Goal: Transaction & Acquisition: Purchase product/service

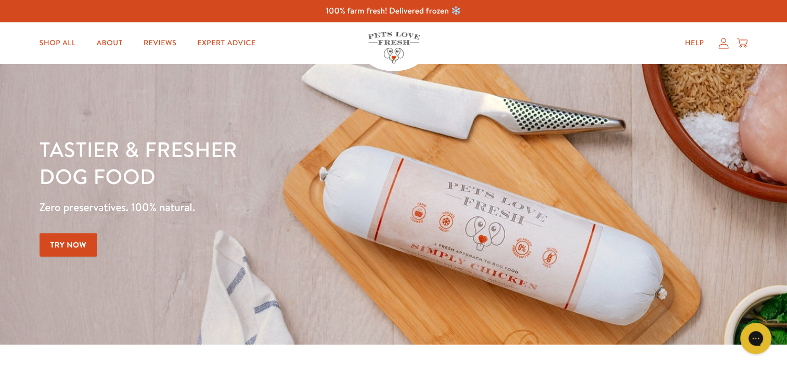
click at [77, 242] on link "Try Now" at bounding box center [69, 244] width 58 height 23
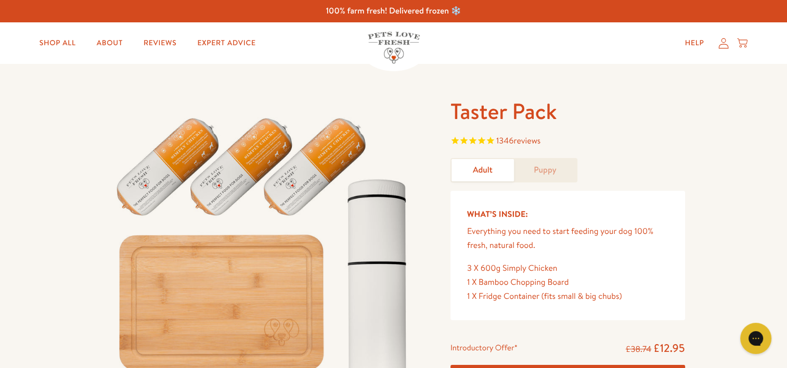
click at [481, 167] on link "Adult" at bounding box center [482, 170] width 62 height 22
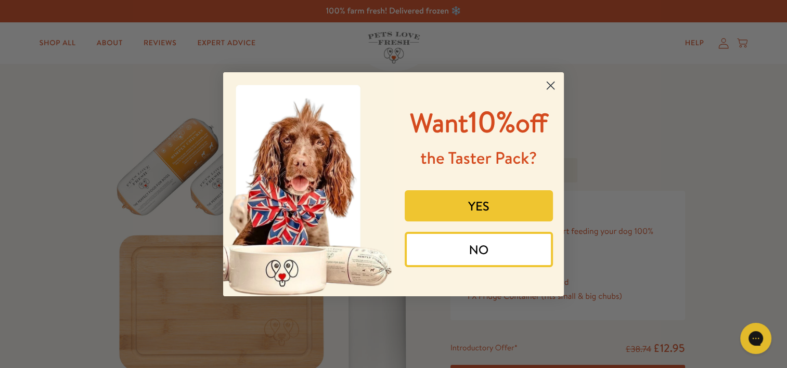
click at [555, 85] on circle "Close dialog" at bounding box center [550, 84] width 17 height 17
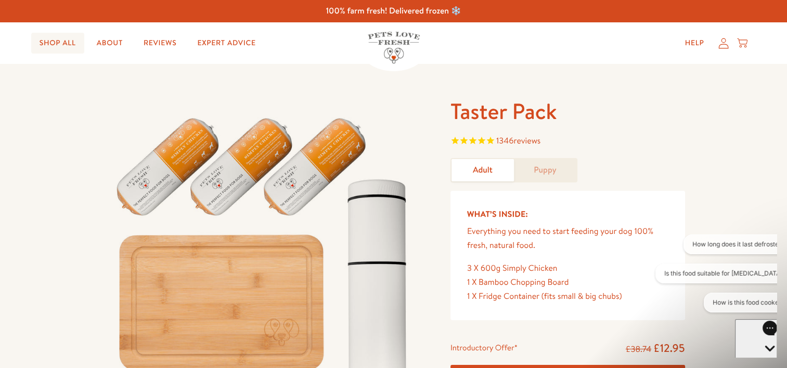
click at [57, 42] on link "Shop All" at bounding box center [57, 43] width 53 height 21
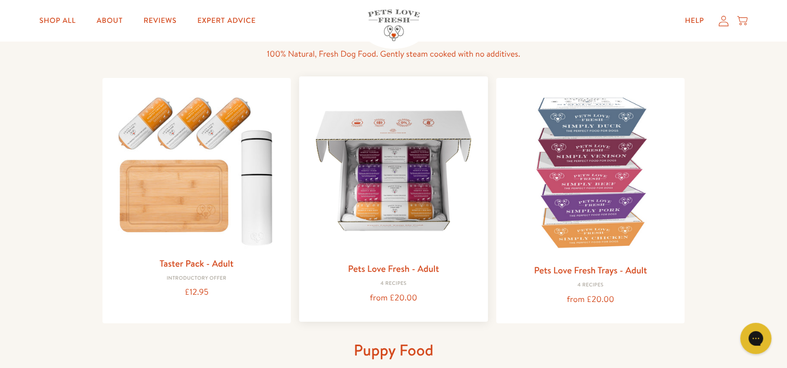
scroll to position [104, 0]
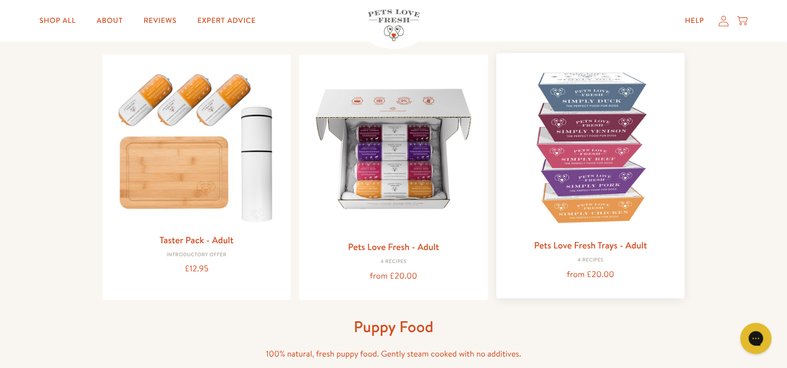
click at [586, 187] on img at bounding box center [590, 147] width 172 height 172
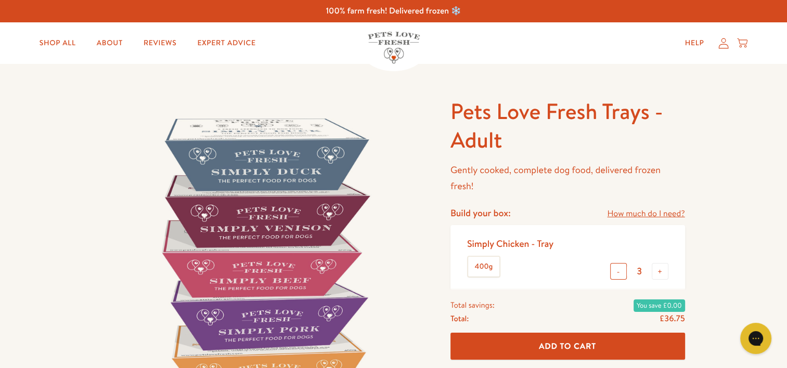
click at [619, 270] on button "-" at bounding box center [618, 271] width 17 height 17
click at [618, 270] on button "-" at bounding box center [618, 271] width 17 height 17
type input "1"
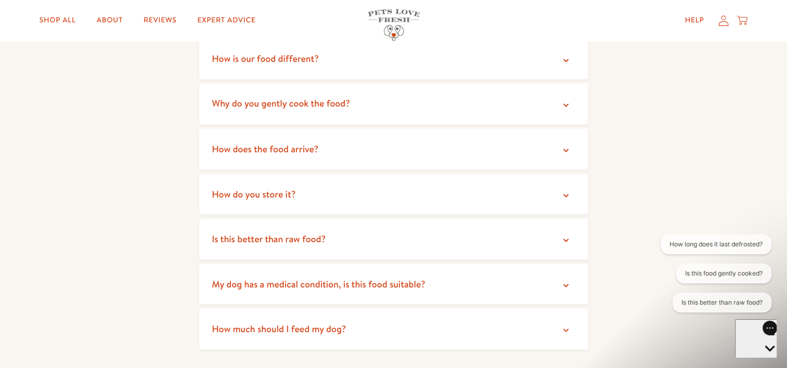
scroll to position [1872, 0]
